Goal: Transaction & Acquisition: Purchase product/service

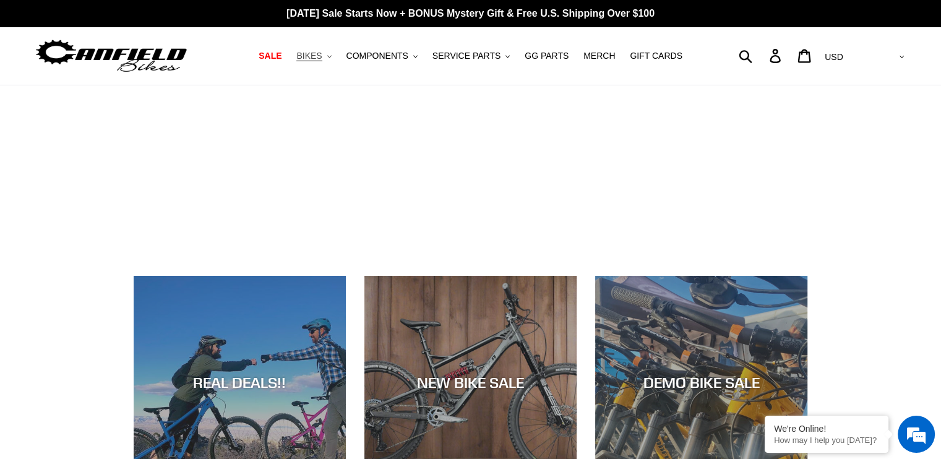
click at [322, 61] on span "BIKES" at bounding box center [308, 56] width 25 height 11
click at [342, 64] on nav "SALE BIKES .cls-1{fill:#231f20} SHOP ALL BIKES SHOP DEMO BIKES - On SALE Now! J…" at bounding box center [471, 56] width 437 height 58
click at [322, 52] on span "BIKES" at bounding box center [308, 56] width 25 height 11
click at [332, 56] on icon ".cls-1{fill:#231f20}" at bounding box center [329, 56] width 4 height 4
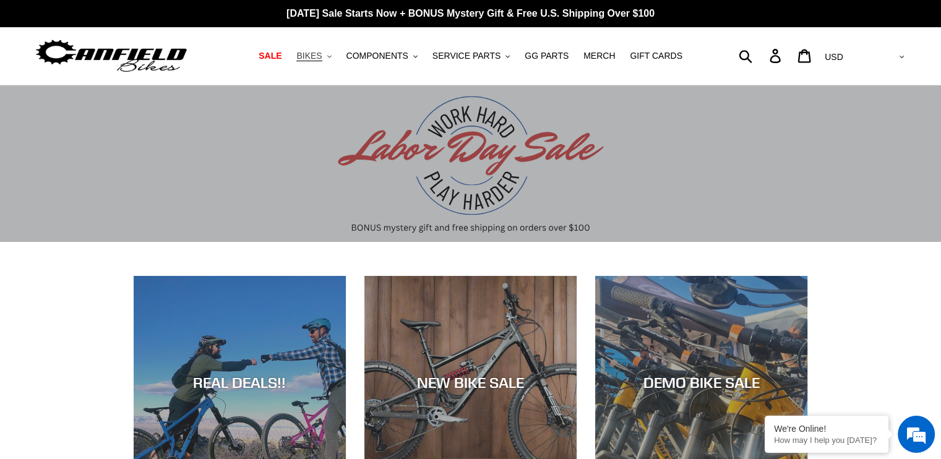
click at [332, 58] on icon ".cls-1{fill:#231f20}" at bounding box center [329, 56] width 4 height 4
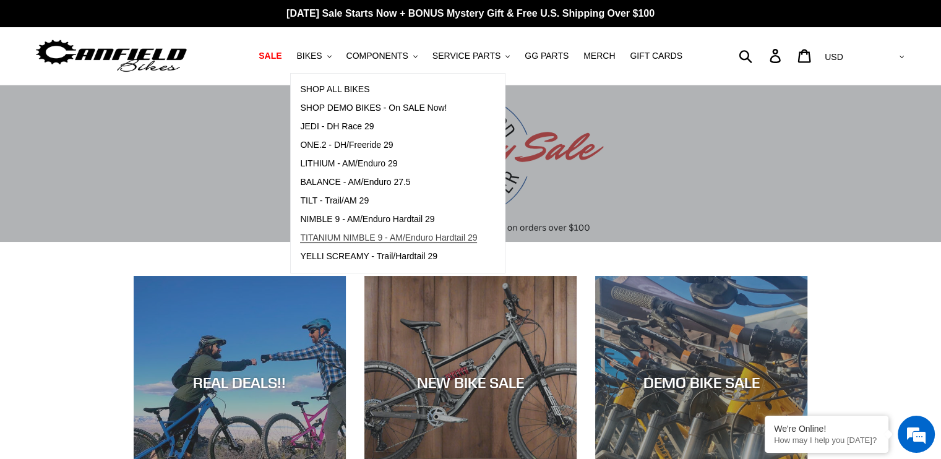
click at [410, 240] on span "TITANIUM NIMBLE 9 - AM/Enduro Hardtail 29" at bounding box center [388, 238] width 177 height 11
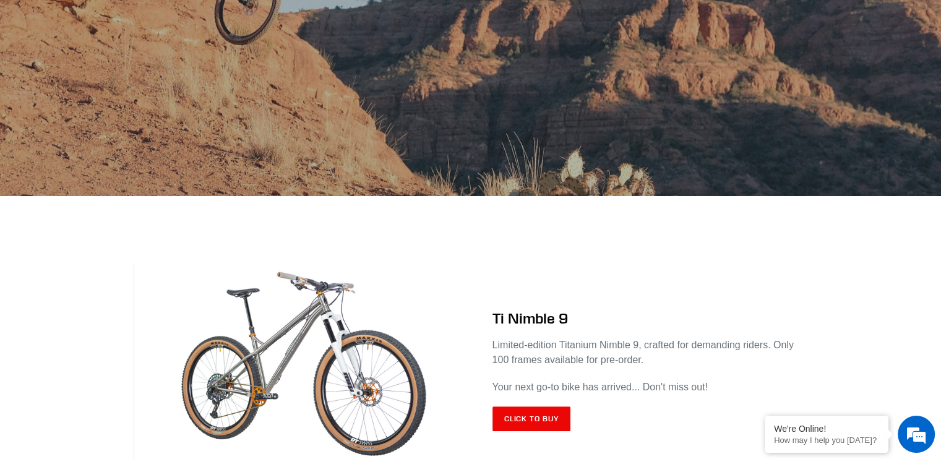
scroll to position [309, 0]
